Goal: Communication & Community: Share content

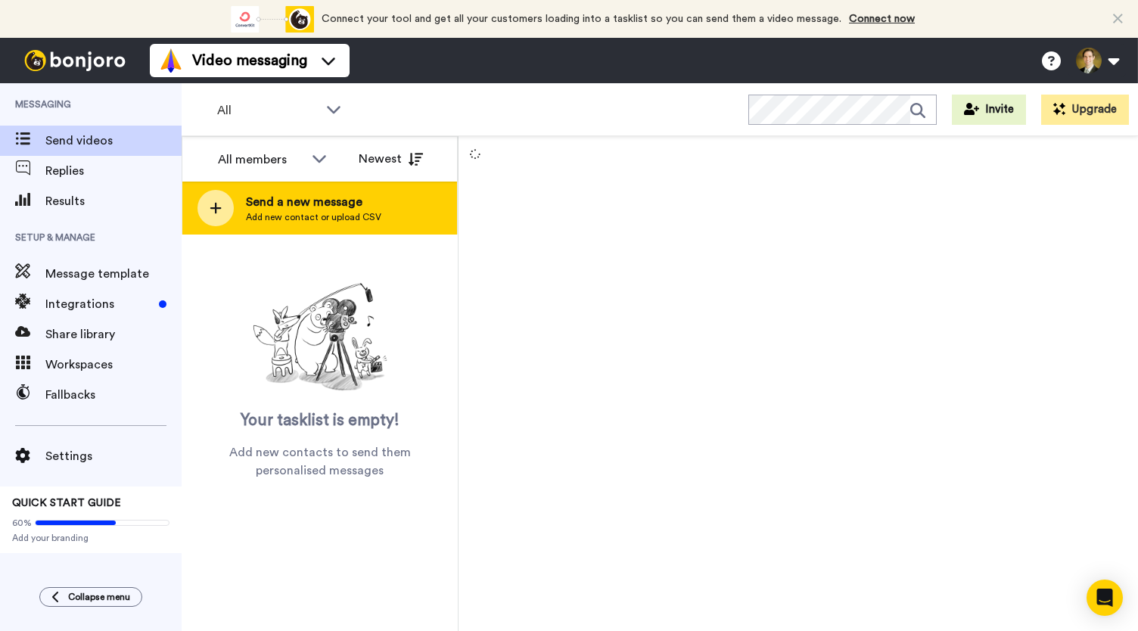
click at [219, 211] on icon at bounding box center [216, 208] width 12 height 14
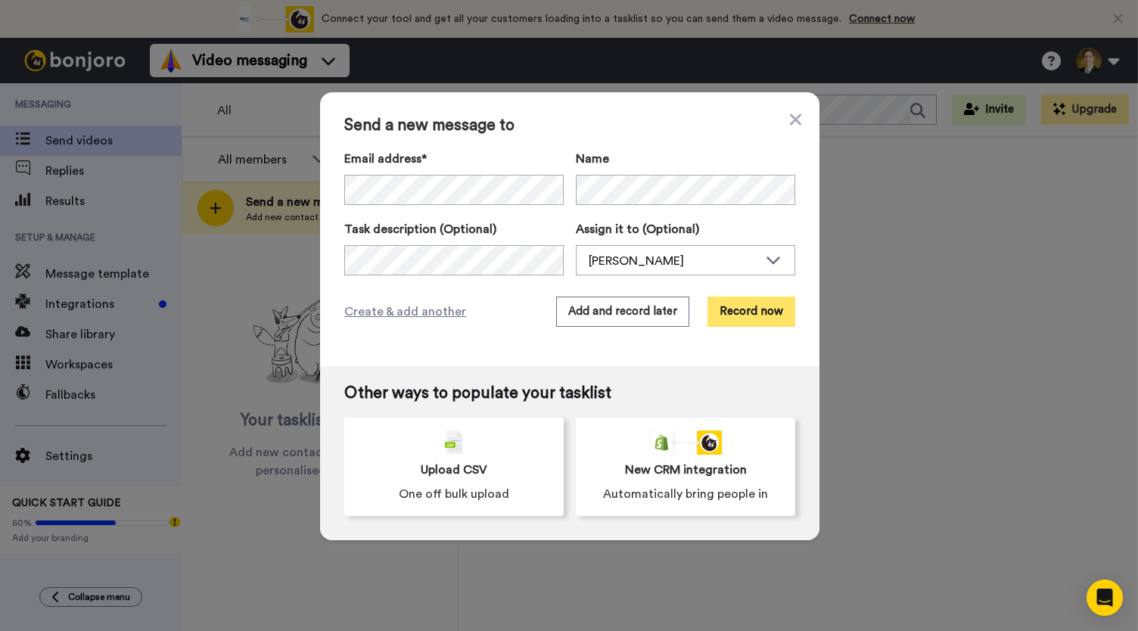
drag, startPoint x: 748, startPoint y: 325, endPoint x: 750, endPoint y: 312, distance: 12.2
click at [750, 312] on button "Record now" at bounding box center [751, 312] width 88 height 30
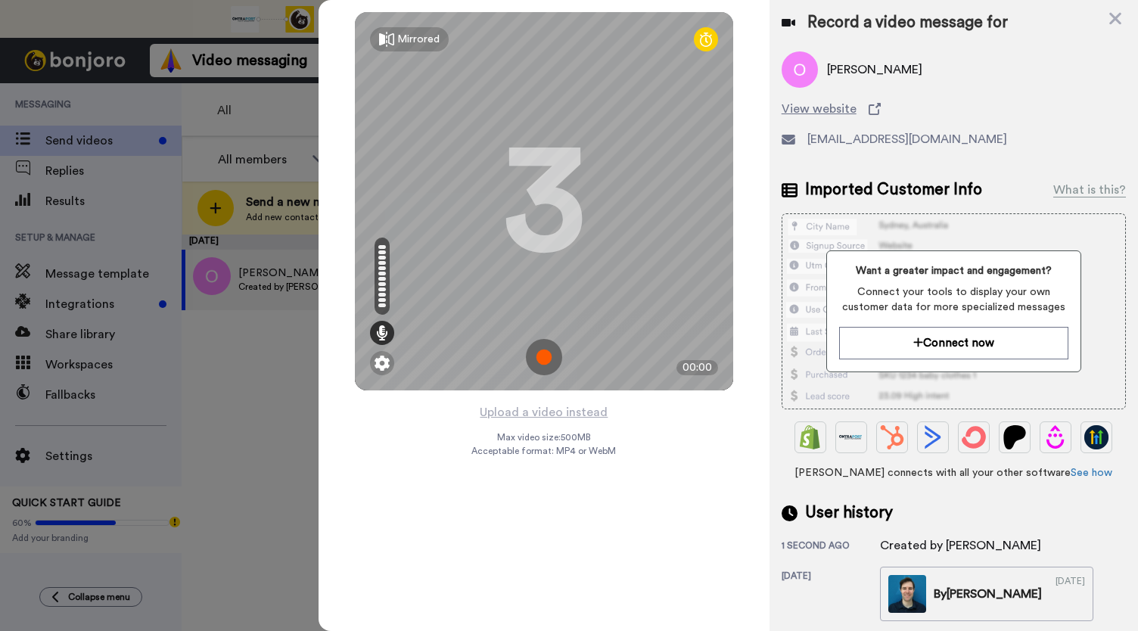
click at [545, 359] on img at bounding box center [544, 357] width 36 height 36
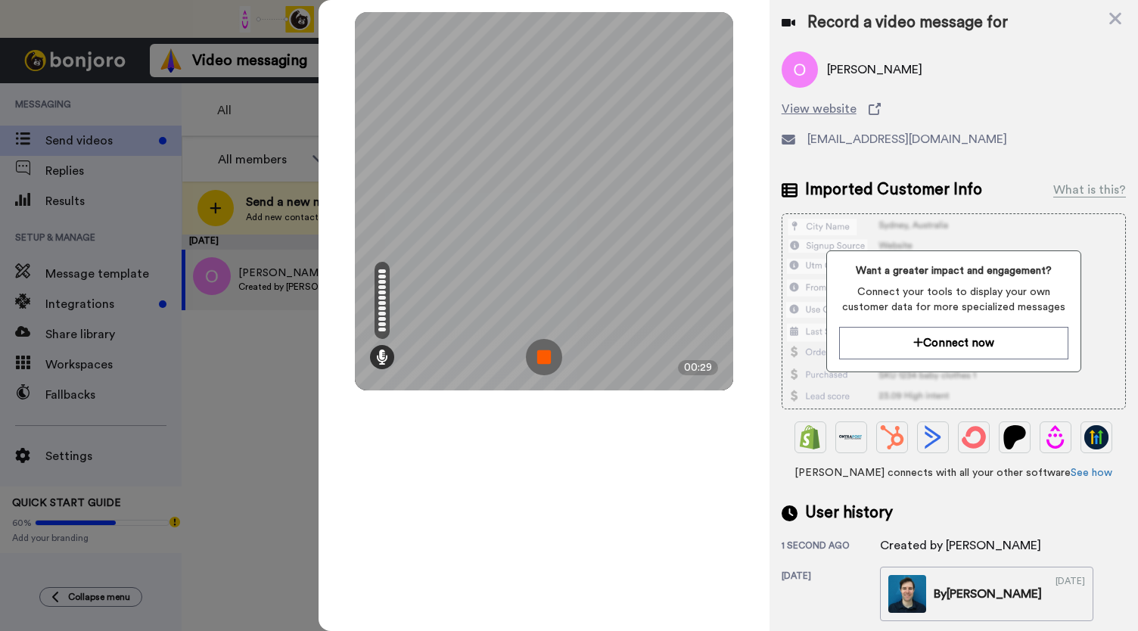
click at [545, 359] on img at bounding box center [544, 357] width 36 height 36
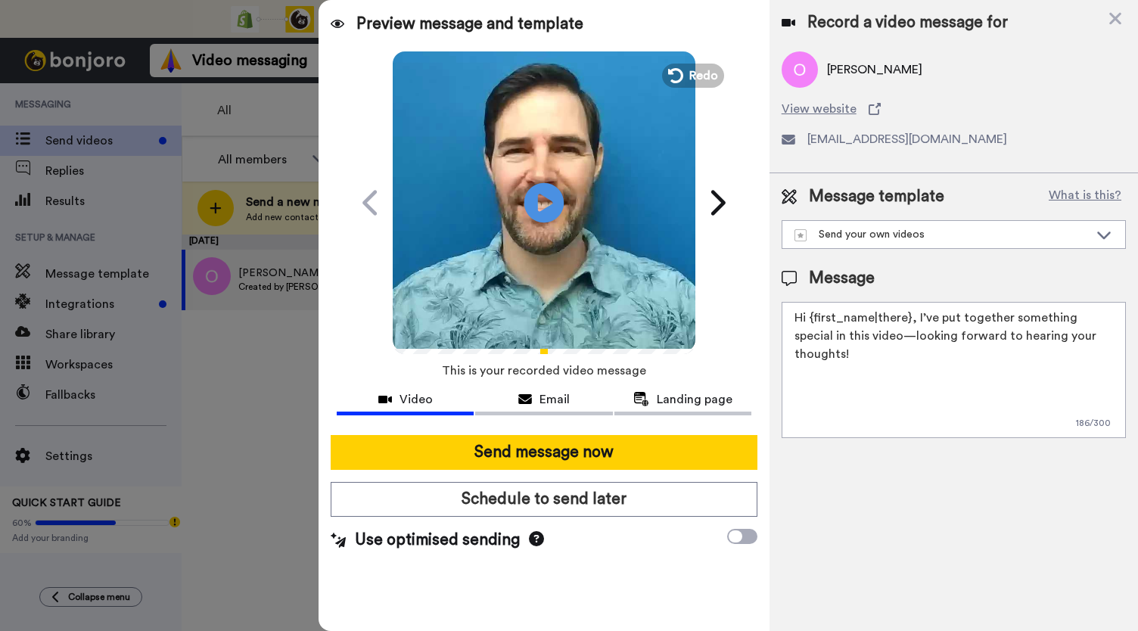
click at [538, 194] on icon "Play/Pause" at bounding box center [544, 202] width 40 height 72
click at [542, 406] on span "Email" at bounding box center [554, 399] width 30 height 18
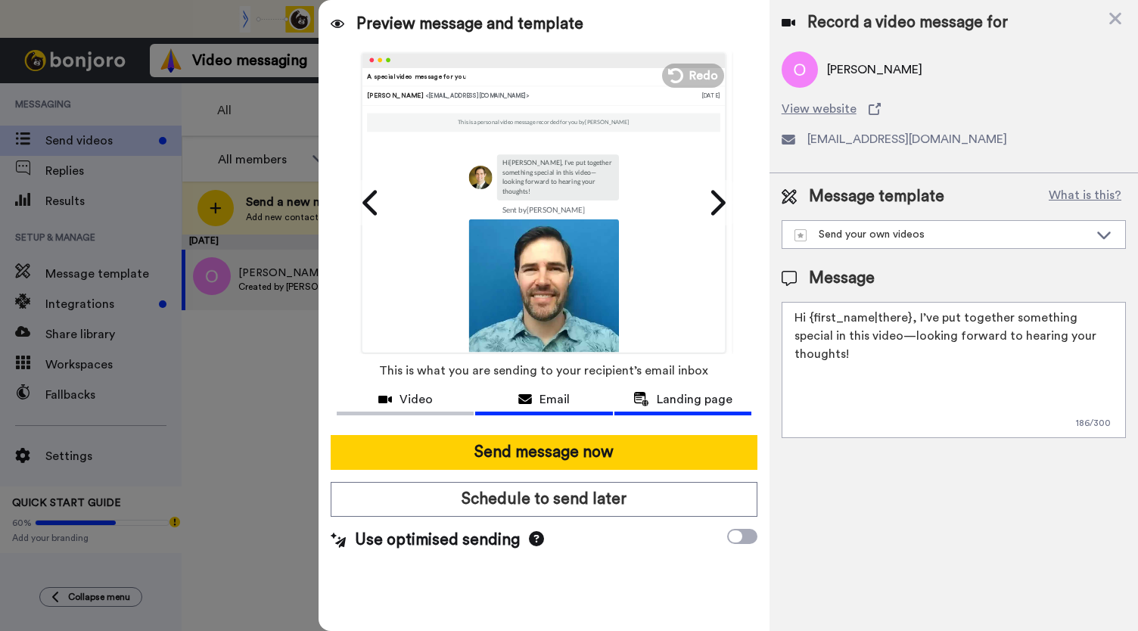
click at [670, 412] on button "Landing page" at bounding box center [682, 401] width 137 height 28
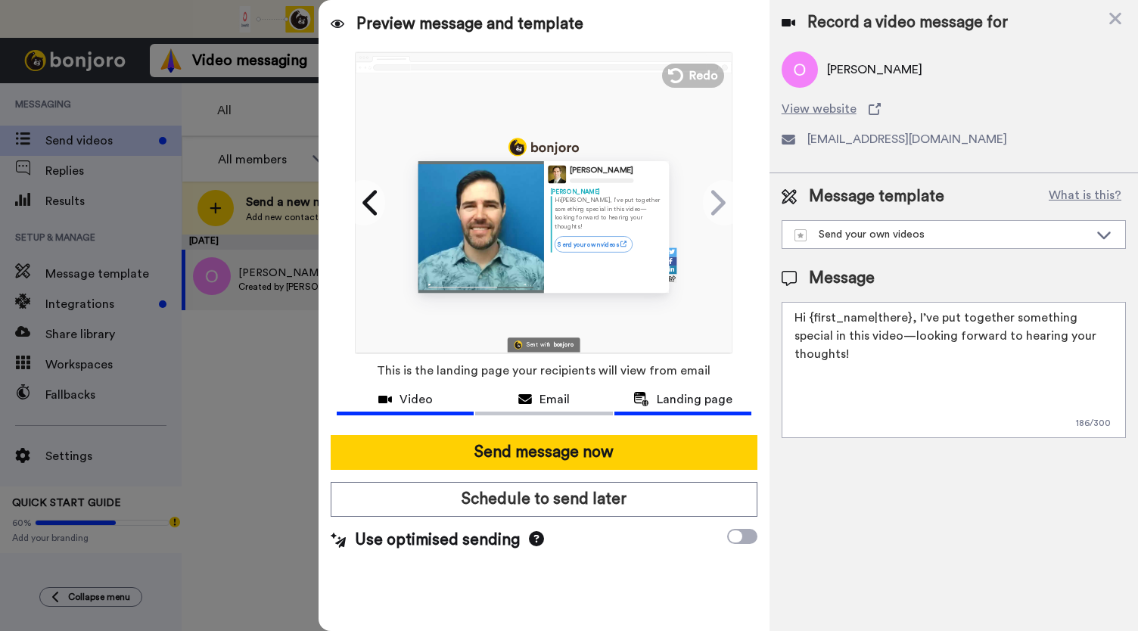
drag, startPoint x: 410, startPoint y: 403, endPoint x: 424, endPoint y: 387, distance: 20.9
click at [413, 403] on span "Video" at bounding box center [415, 399] width 33 height 18
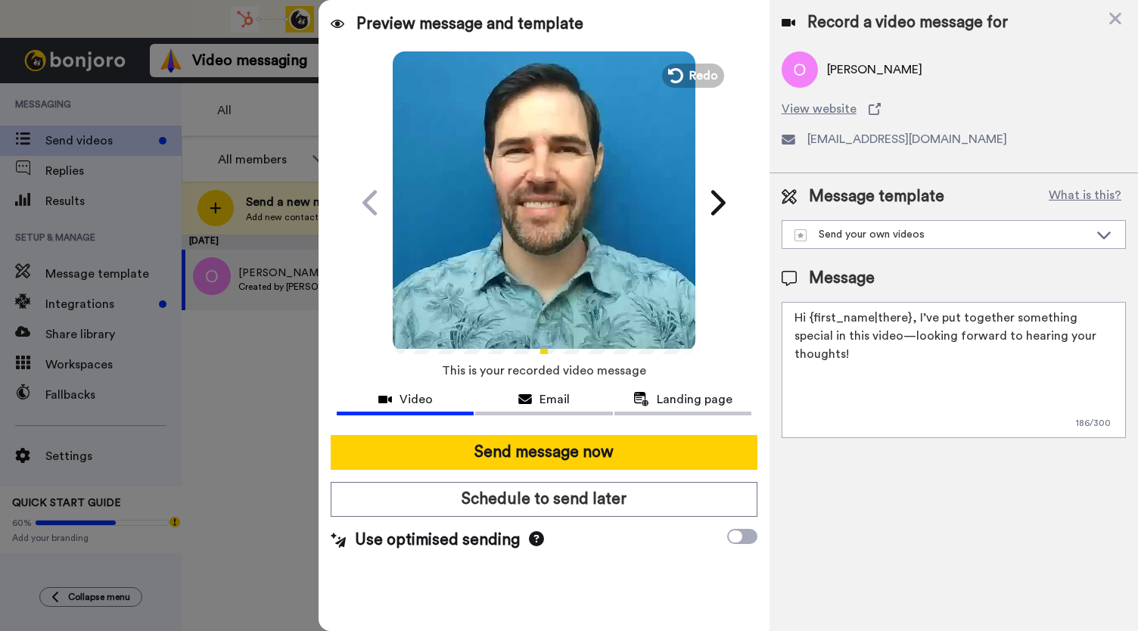
click at [519, 243] on video at bounding box center [544, 200] width 303 height 303
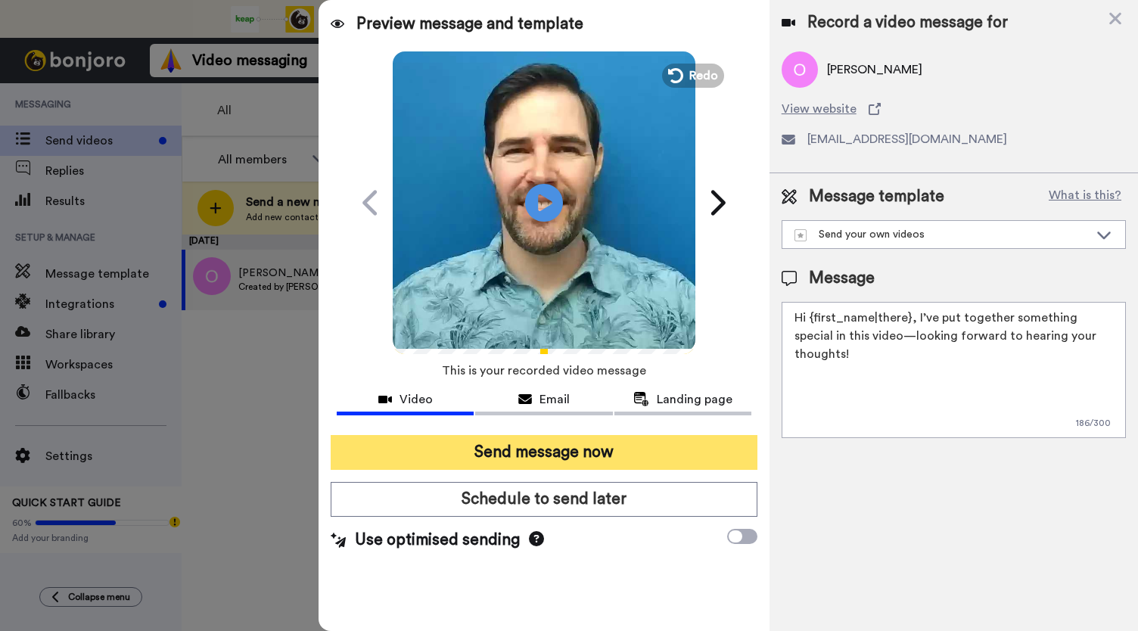
click at [548, 441] on button "Send message now" at bounding box center [544, 452] width 427 height 35
